Goal: Transaction & Acquisition: Purchase product/service

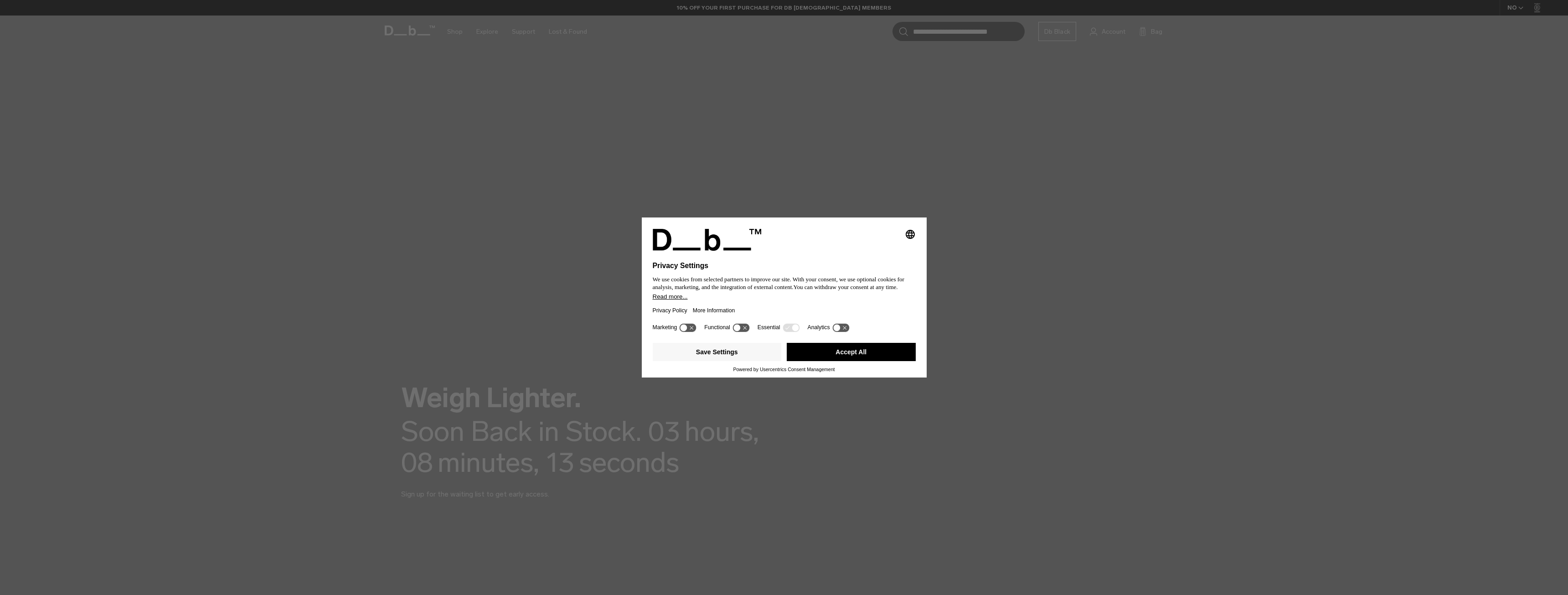
click at [817, 350] on button "Accept All" at bounding box center [851, 352] width 129 height 18
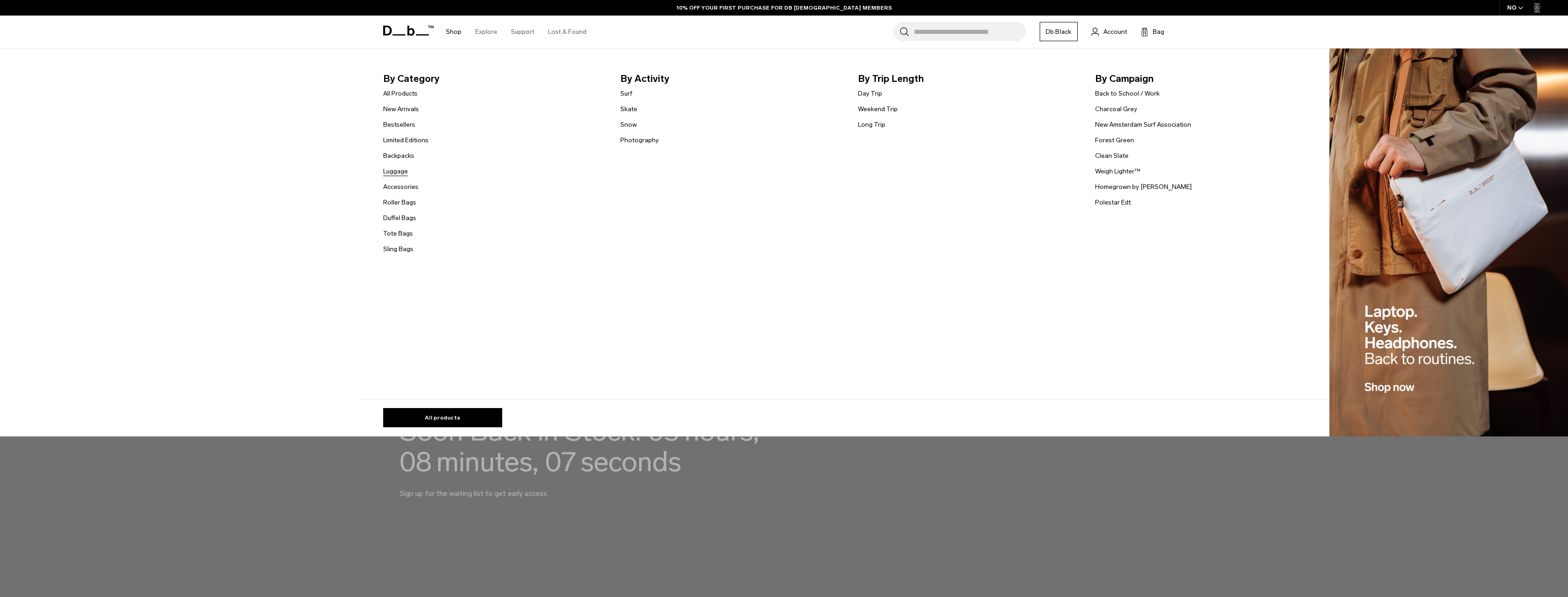
click at [406, 172] on link "Luggage" at bounding box center [396, 172] width 24 height 10
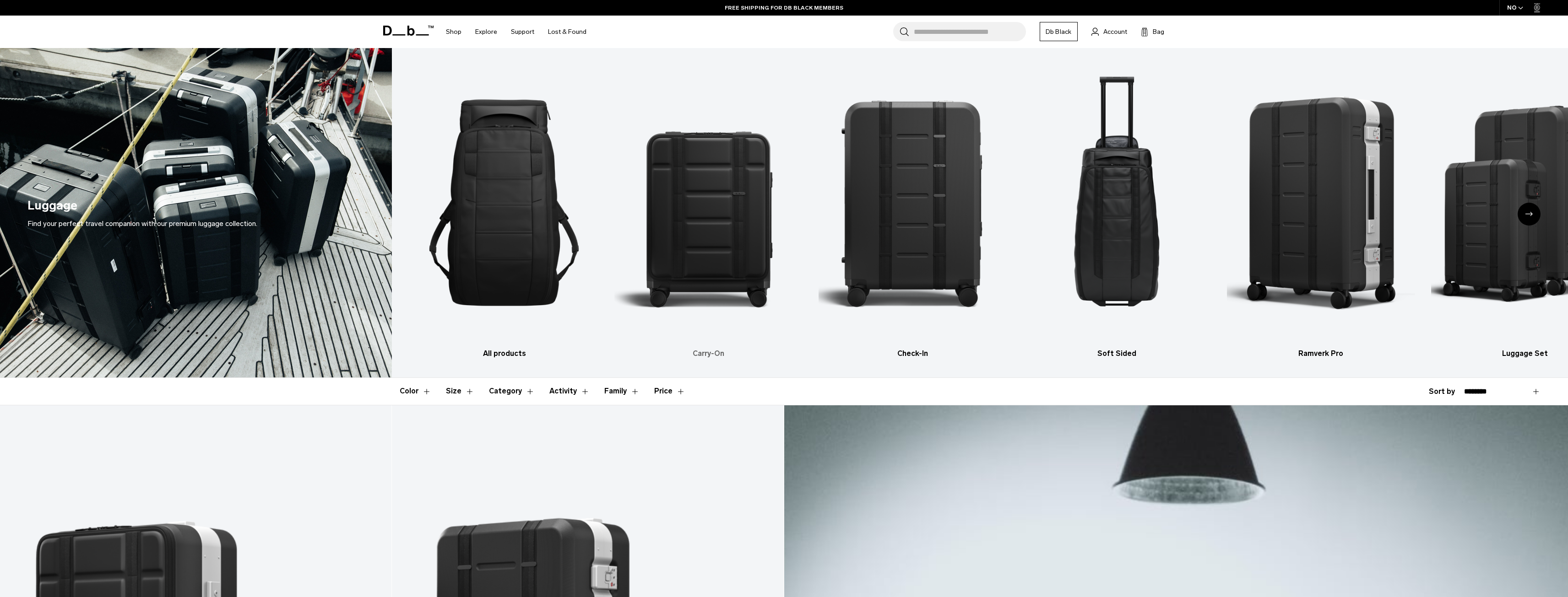
click at [674, 212] on img "2 / 6" at bounding box center [709, 202] width 188 height 282
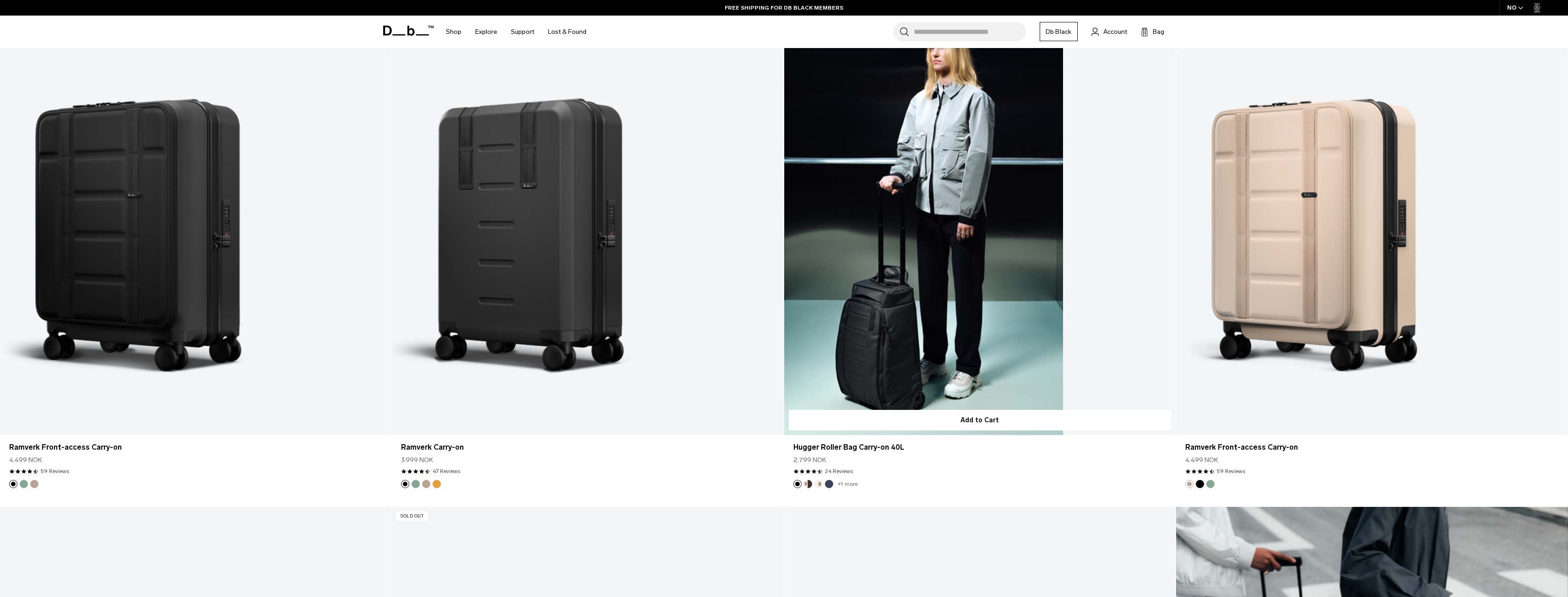
scroll to position [824, 0]
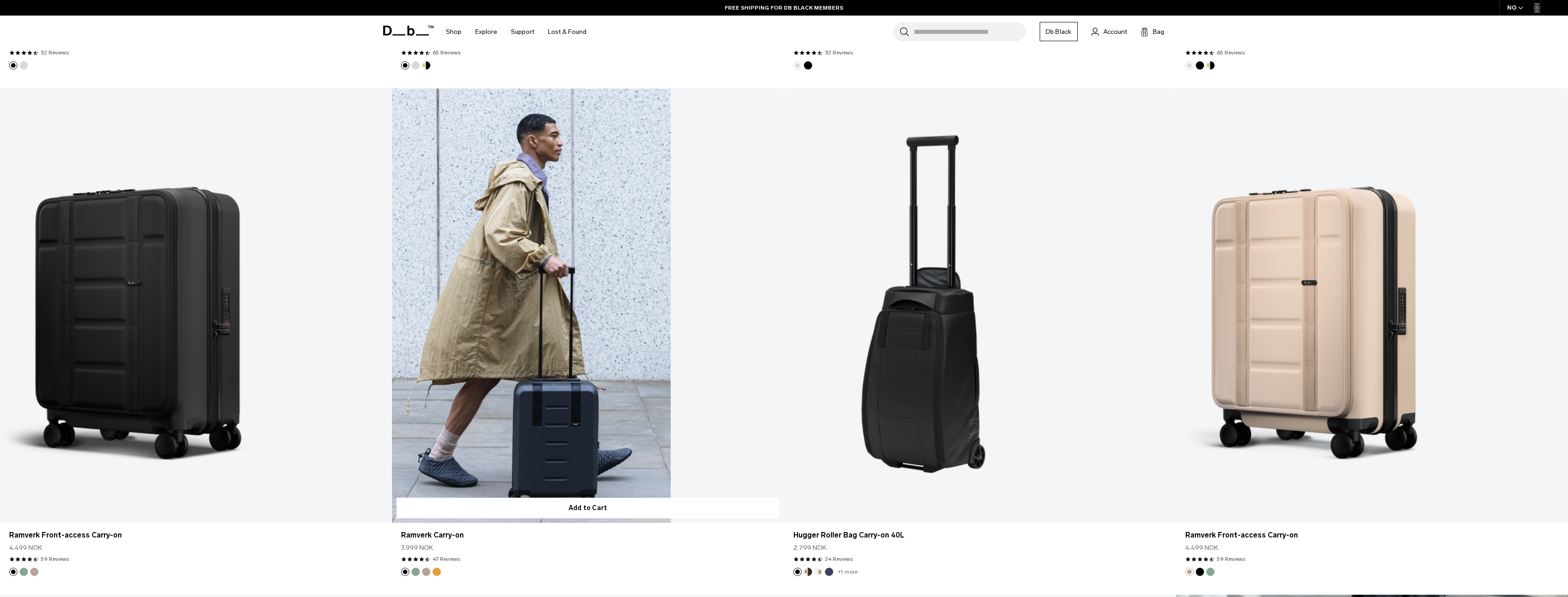
click at [592, 305] on link "Ramverk Carry-on" at bounding box center [587, 306] width 391 height 434
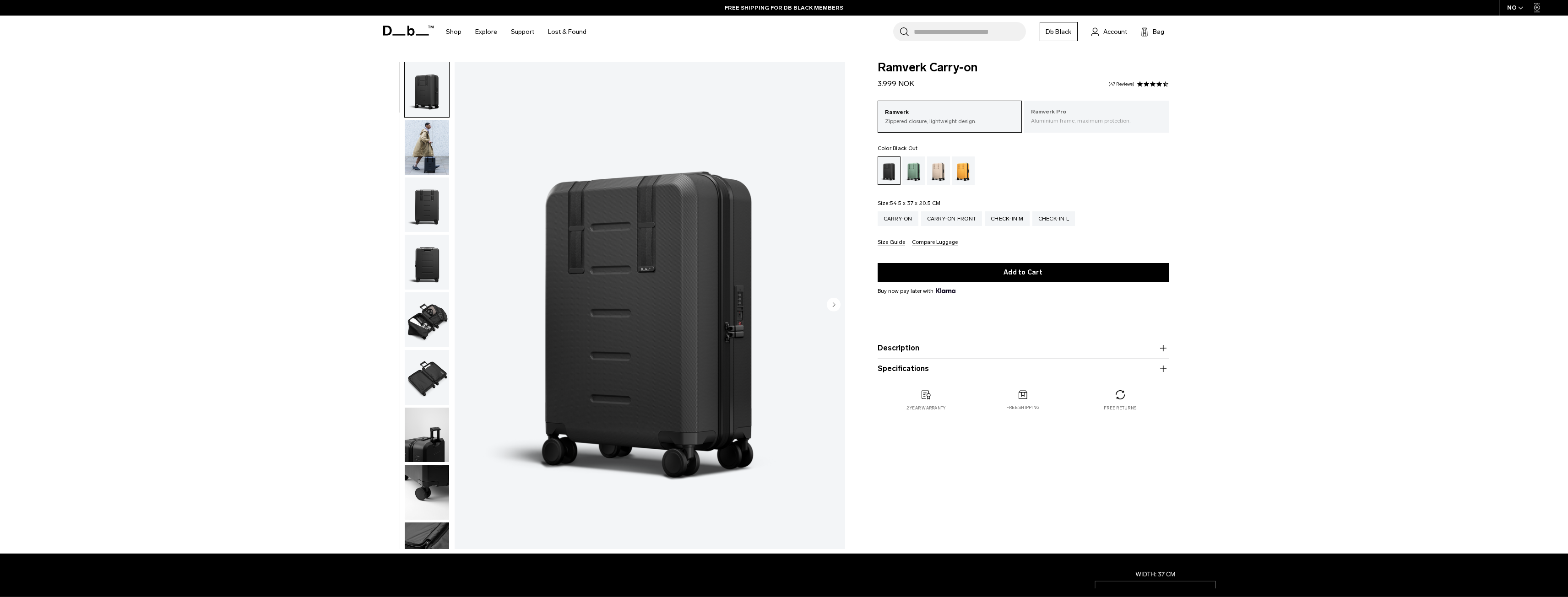
click at [1116, 126] on div "Ramverk Pro Aluminium frame, maximum protection." at bounding box center [1096, 116] width 145 height 31
click at [435, 157] on img "button" at bounding box center [427, 147] width 45 height 55
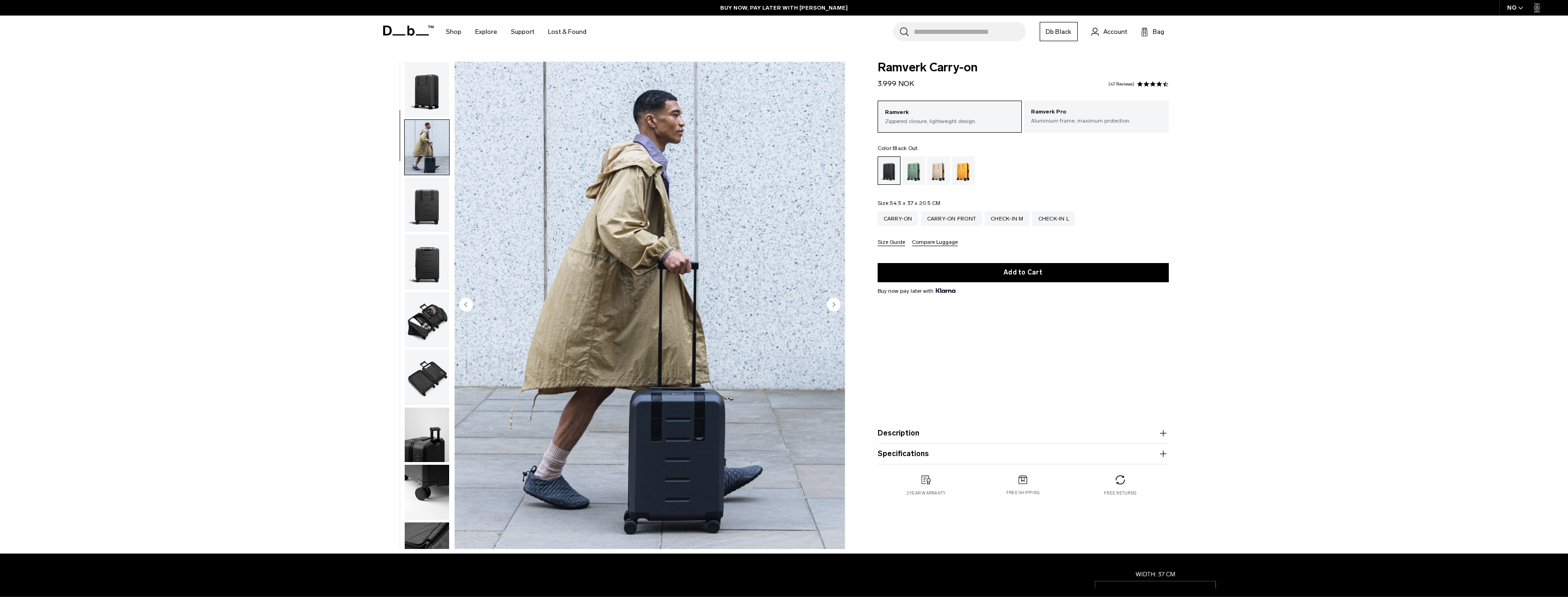
scroll to position [57, 0]
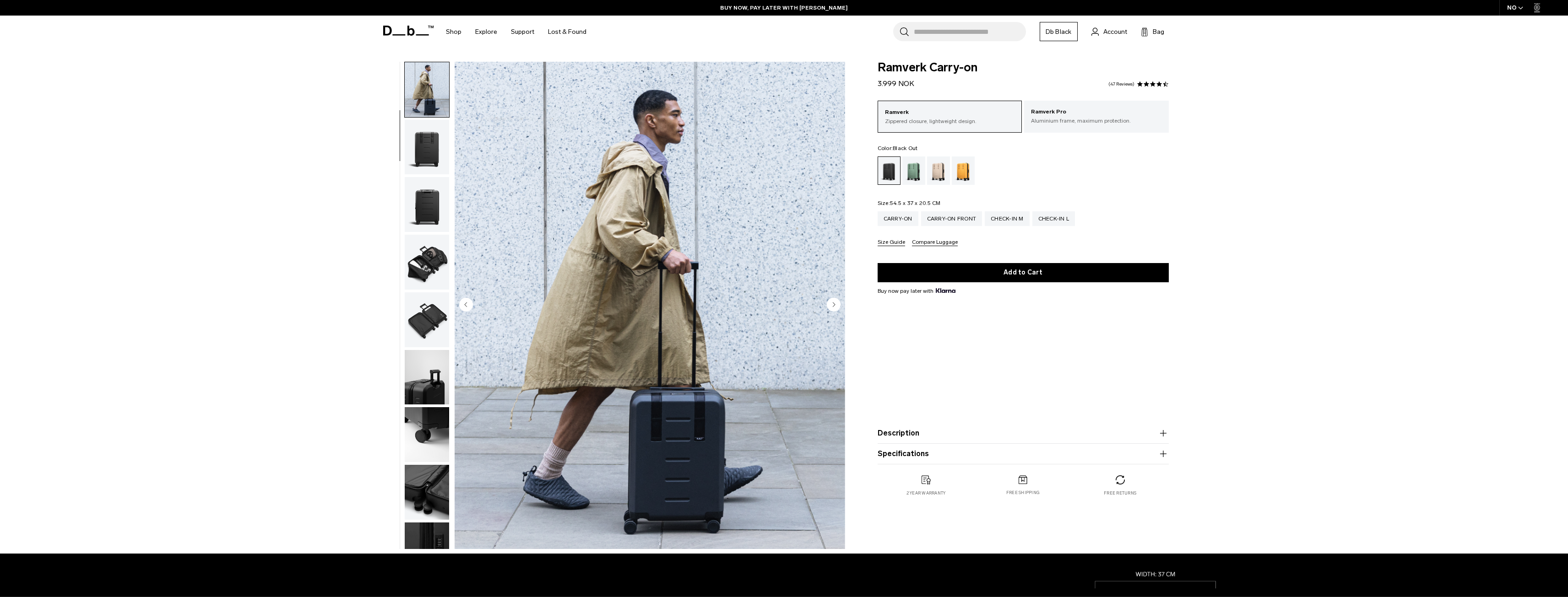
click at [432, 148] on img "button" at bounding box center [427, 147] width 45 height 55
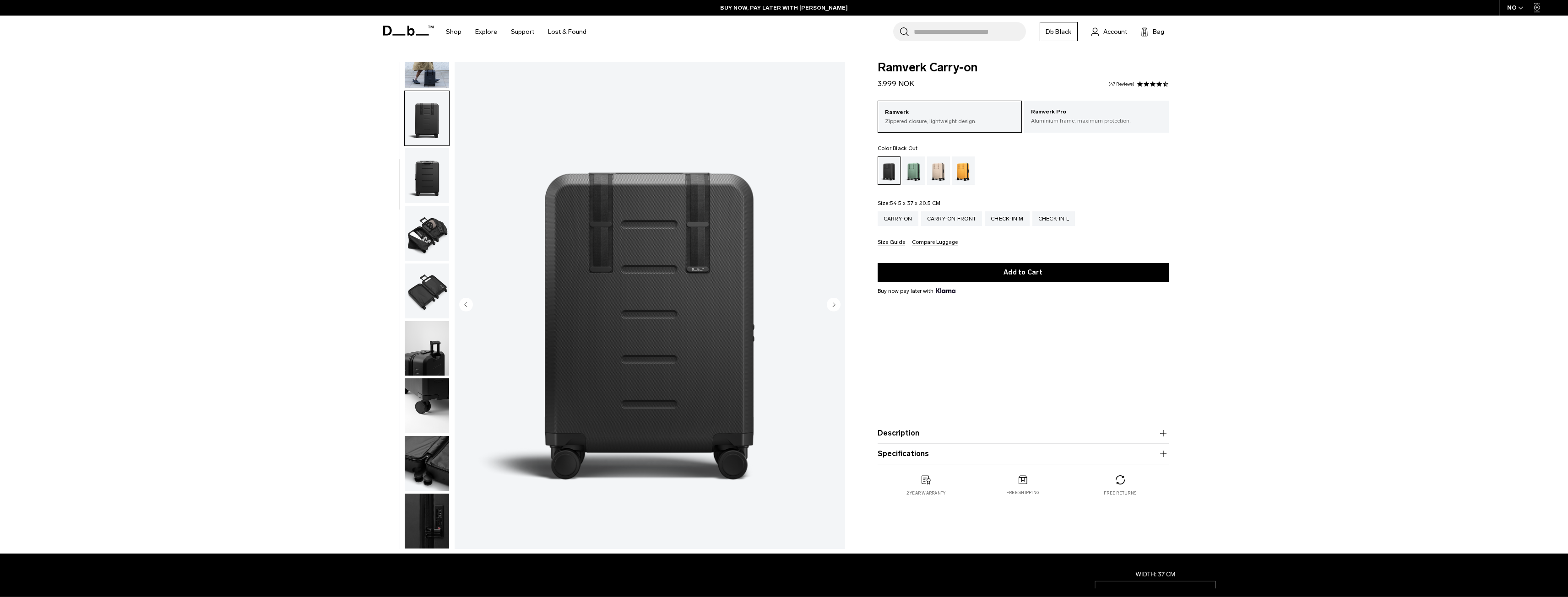
click at [433, 180] on img "button" at bounding box center [427, 176] width 45 height 55
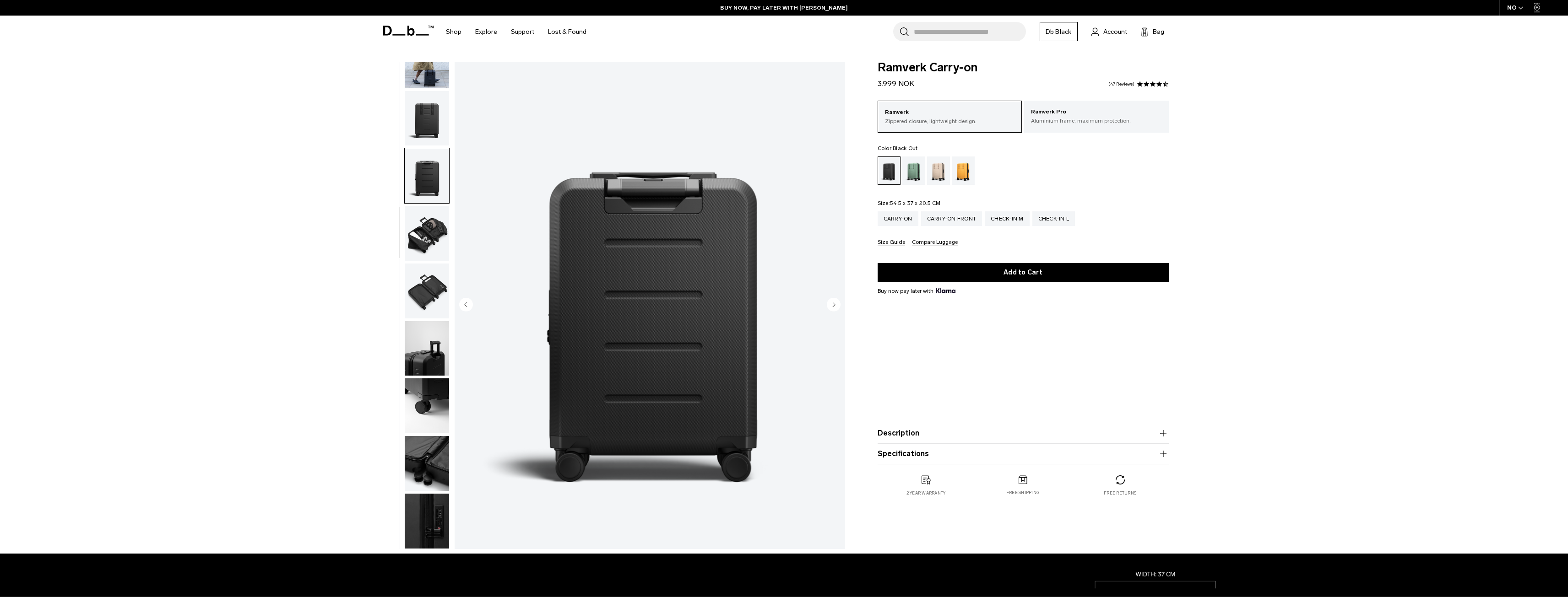
click at [433, 216] on img "button" at bounding box center [427, 233] width 45 height 55
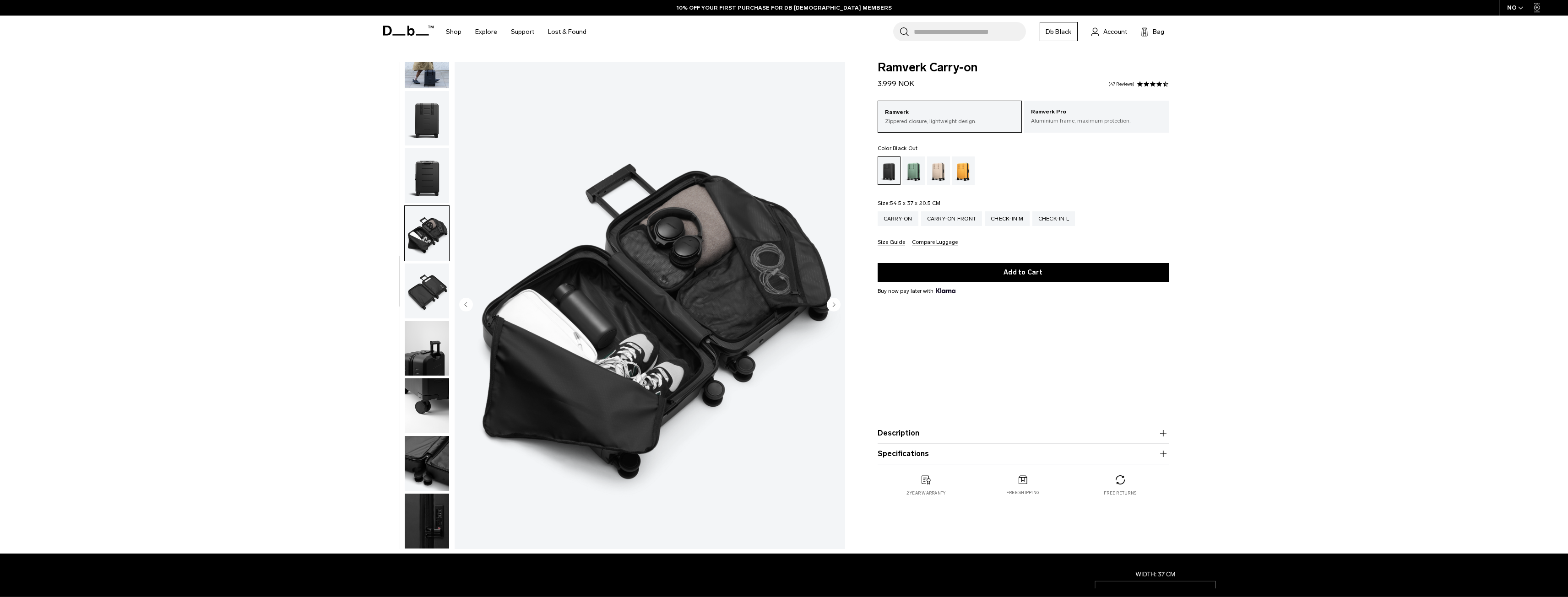
click at [424, 288] on img "button" at bounding box center [427, 291] width 45 height 55
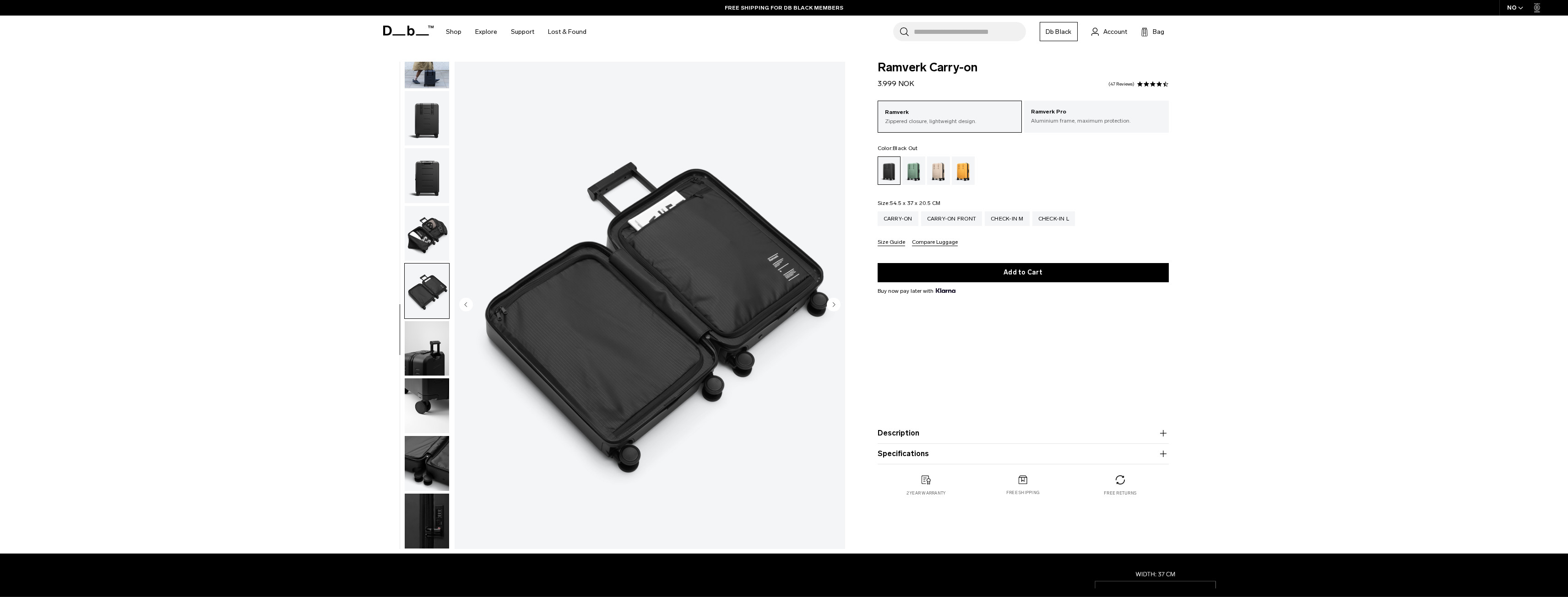
click at [433, 347] on img "button" at bounding box center [427, 349] width 45 height 55
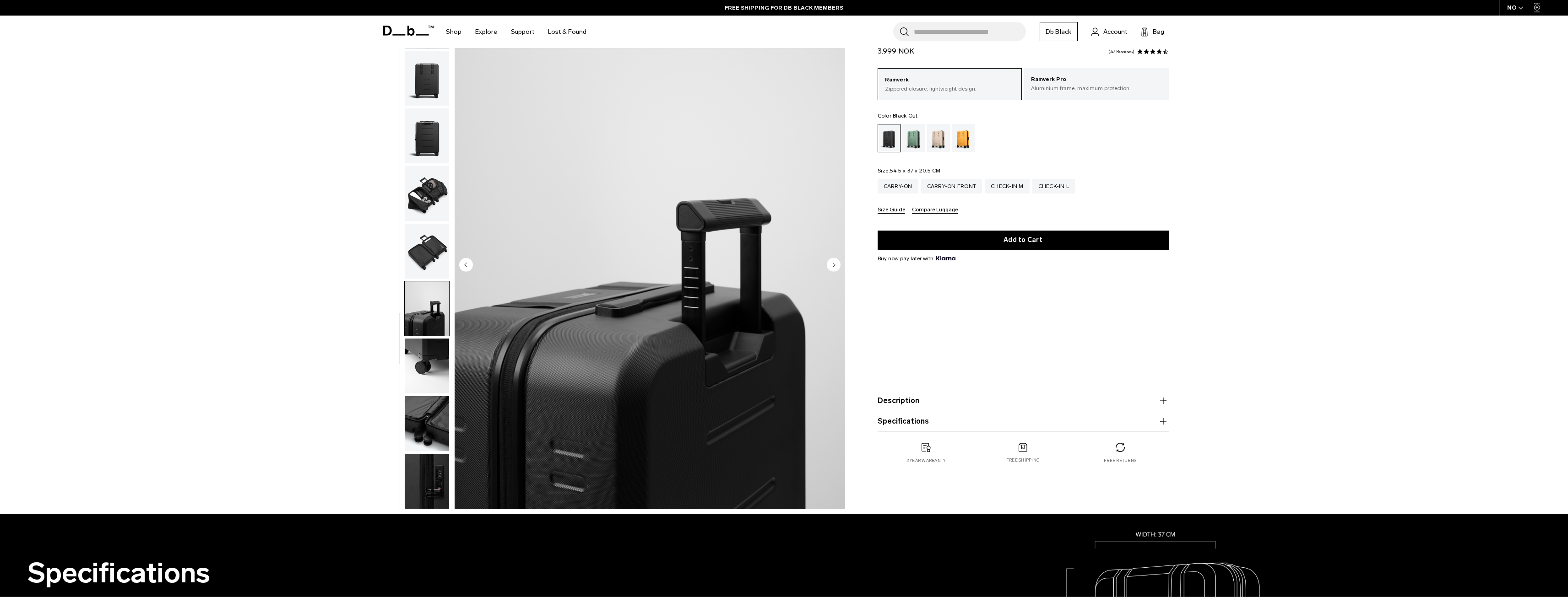
scroll to position [92, 0]
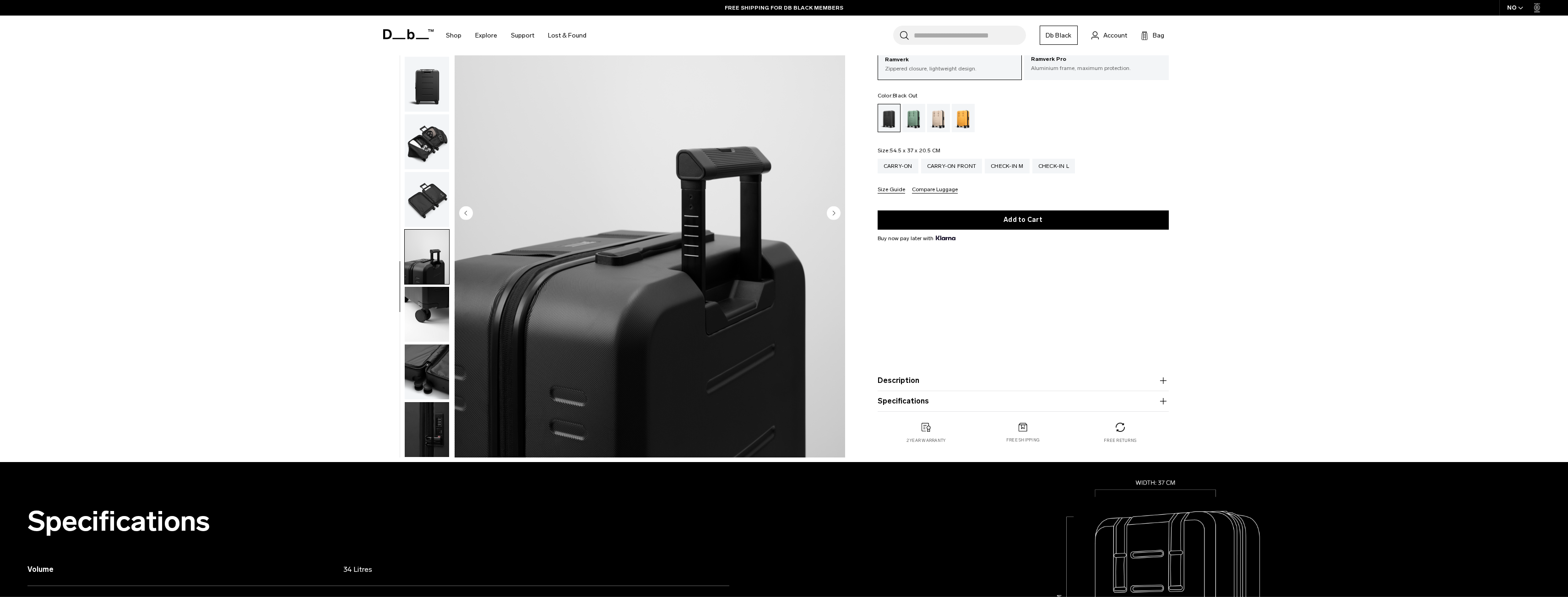
click at [424, 316] on img "button" at bounding box center [427, 315] width 45 height 55
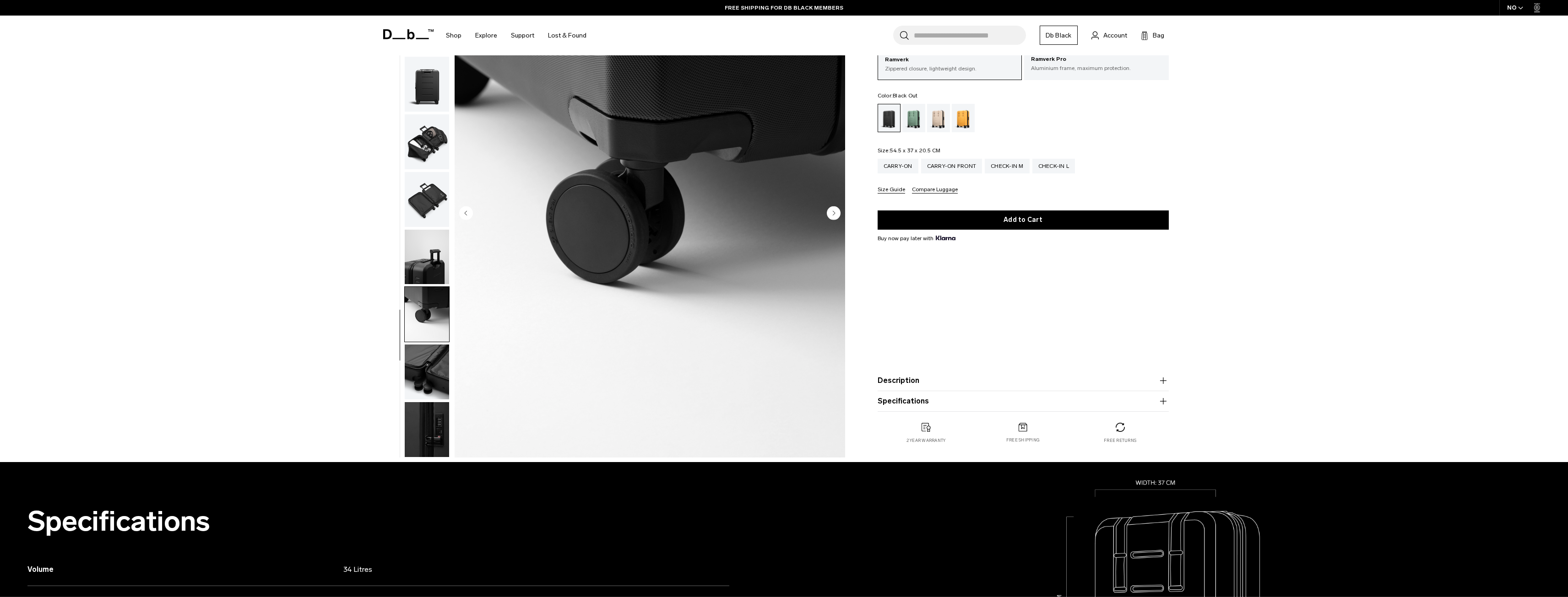
click at [424, 349] on img "button" at bounding box center [427, 372] width 45 height 55
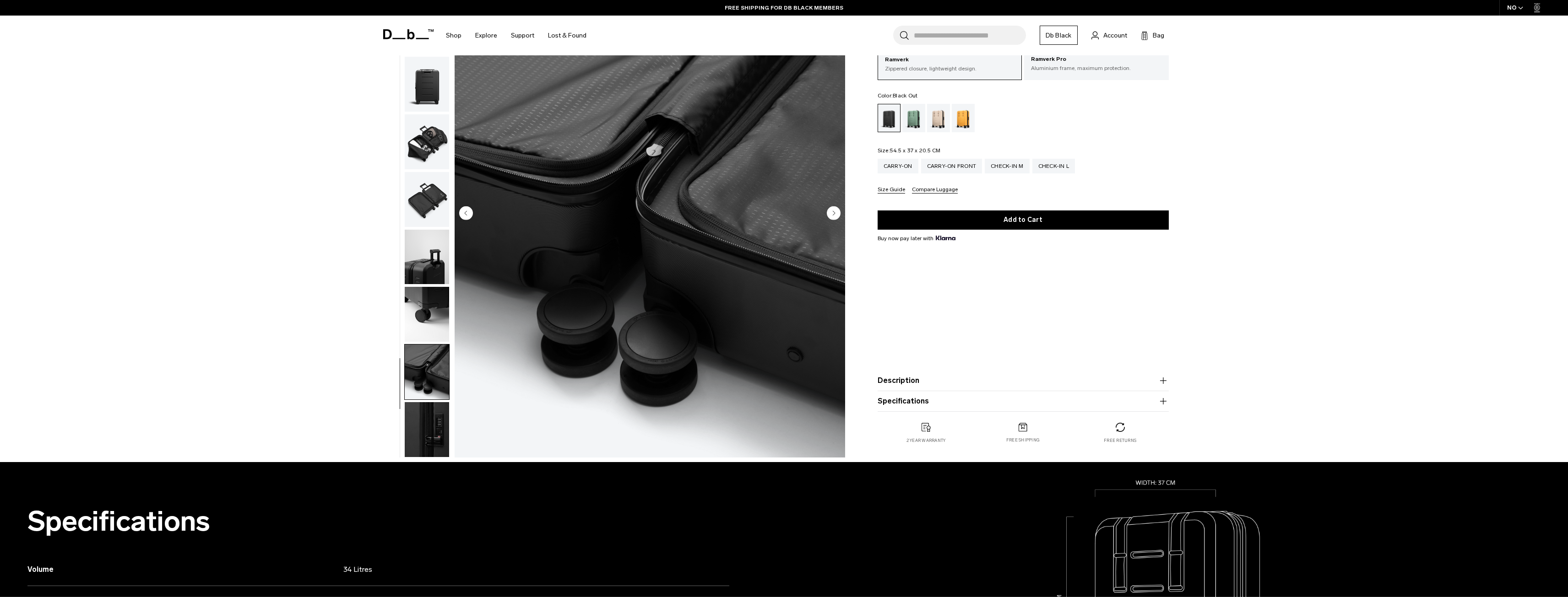
click at [444, 420] on img "button" at bounding box center [427, 430] width 45 height 55
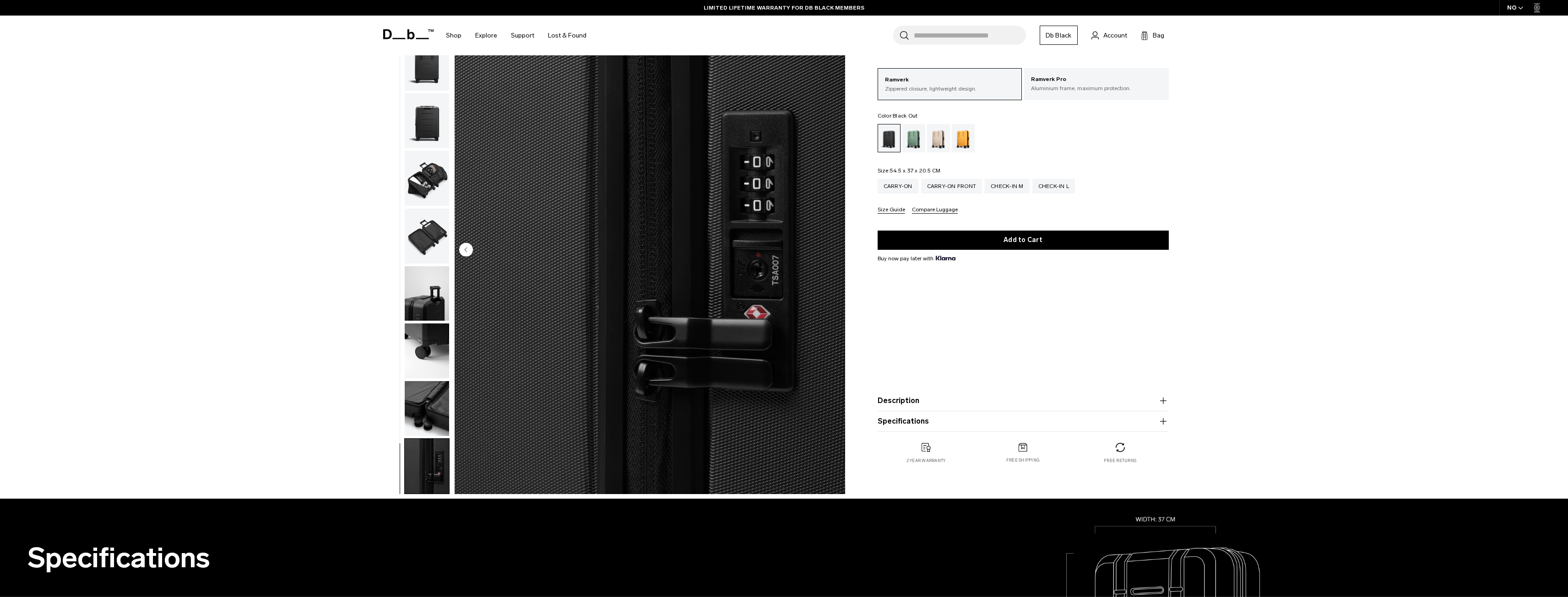
scroll to position [0, 0]
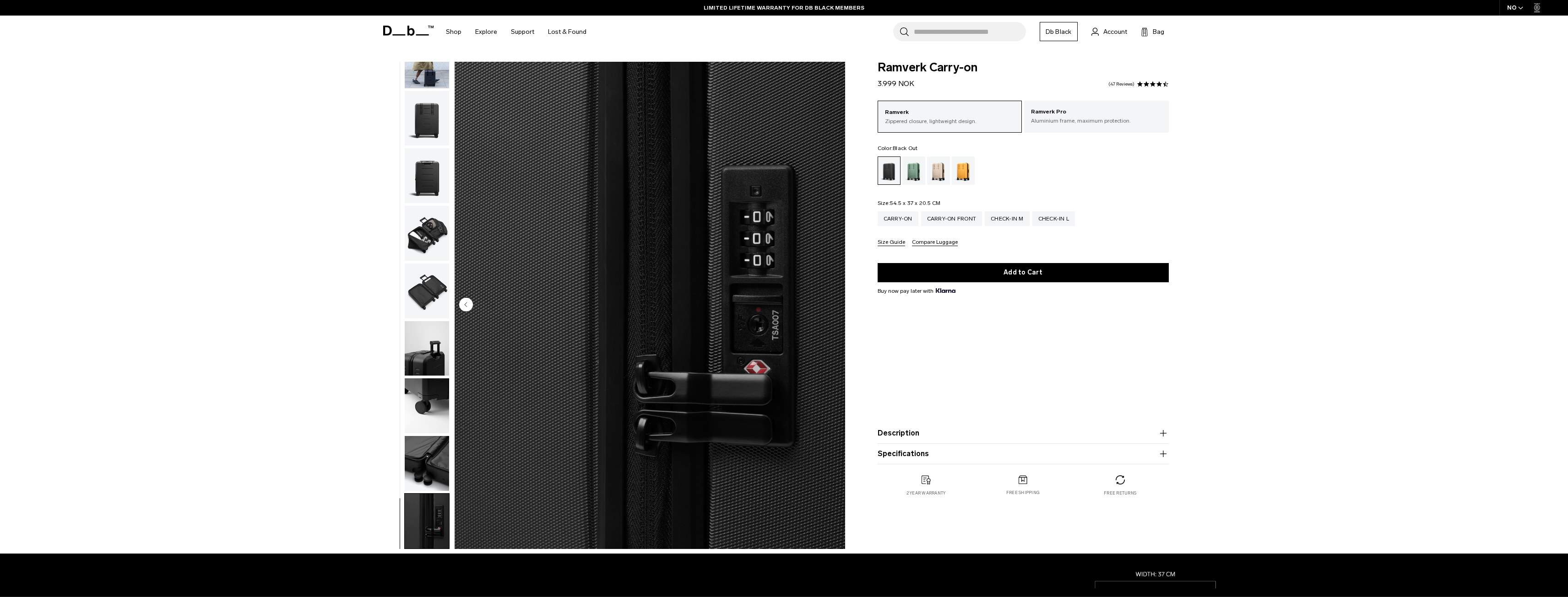
click at [1048, 456] on button "Specifications" at bounding box center [1023, 454] width 291 height 11
click at [1029, 434] on button "Description" at bounding box center [1023, 433] width 291 height 11
